Goal: Navigation & Orientation: Find specific page/section

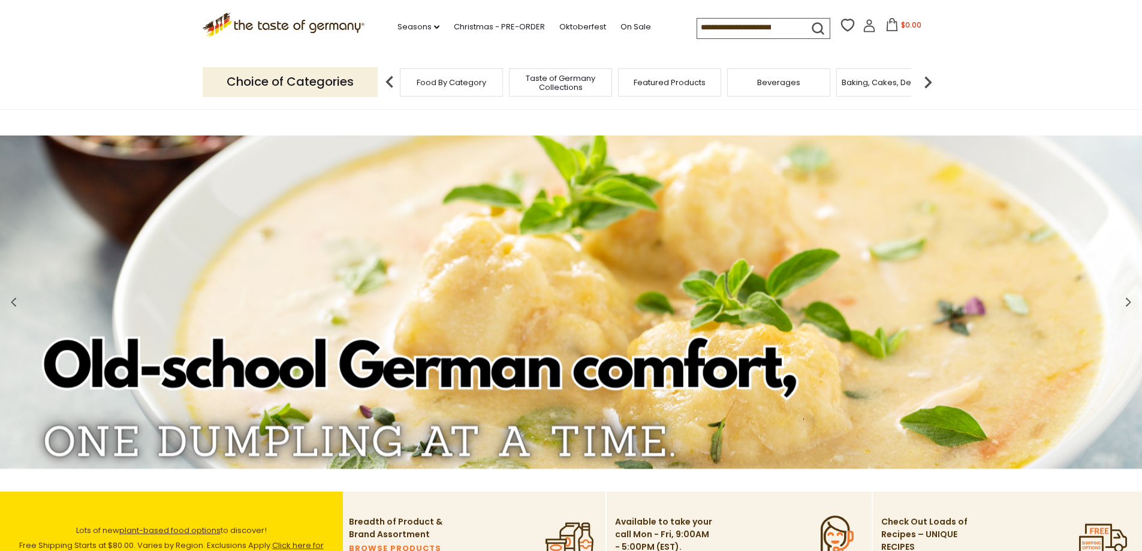
click at [442, 84] on span "Food By Category" at bounding box center [451, 82] width 70 height 9
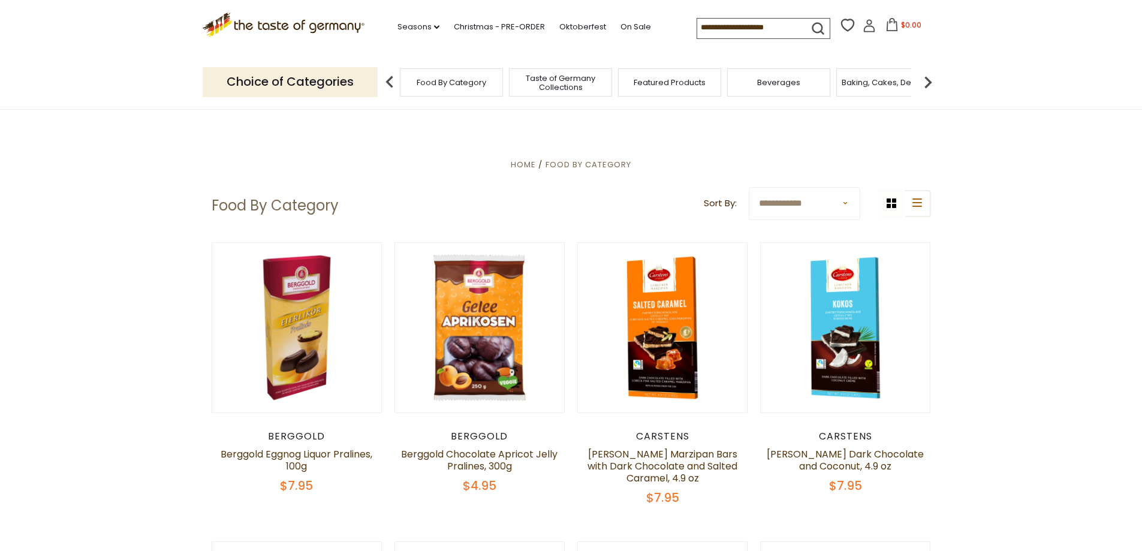
click at [341, 79] on p "Choice of Categories" at bounding box center [290, 81] width 175 height 29
click at [385, 80] on img at bounding box center [390, 82] width 24 height 24
click at [440, 87] on span "Food By Category" at bounding box center [451, 82] width 70 height 9
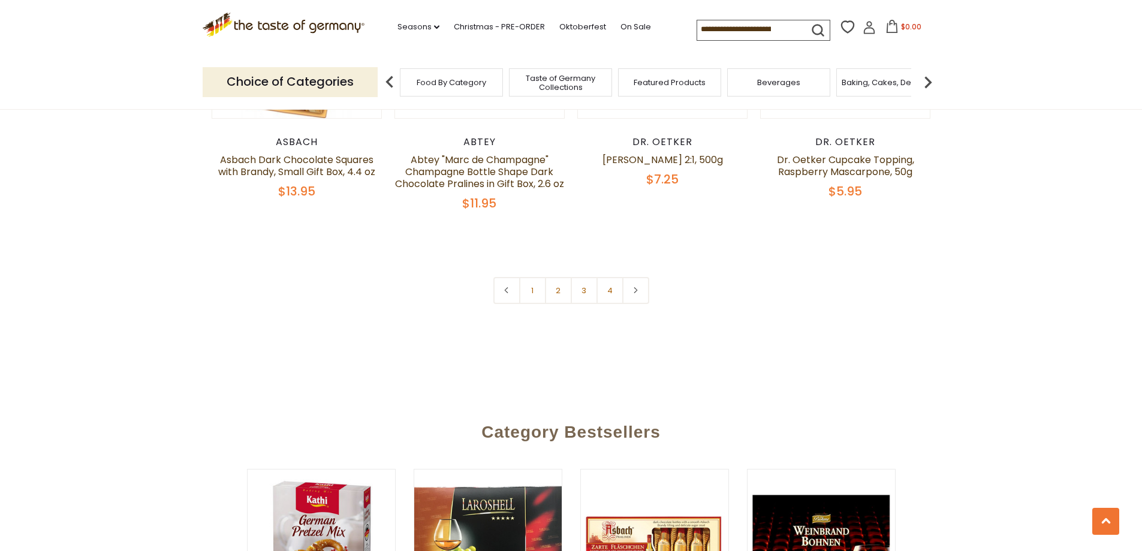
scroll to position [2517, 0]
